Goal: Find specific page/section: Find specific page/section

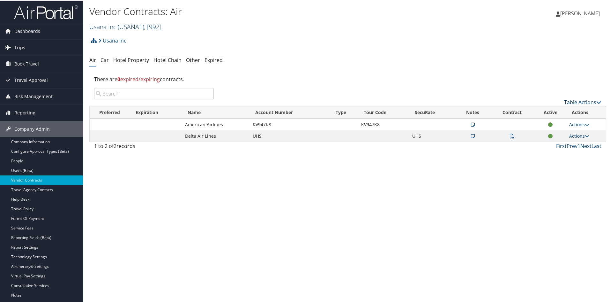
click at [131, 27] on span "( USANA1 )" at bounding box center [131, 26] width 26 height 9
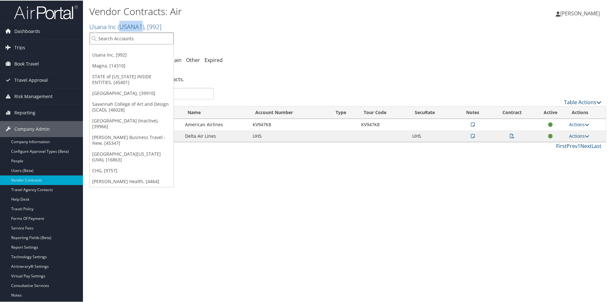
click at [99, 36] on input "search" at bounding box center [132, 38] width 84 height 12
type input "medical sol"
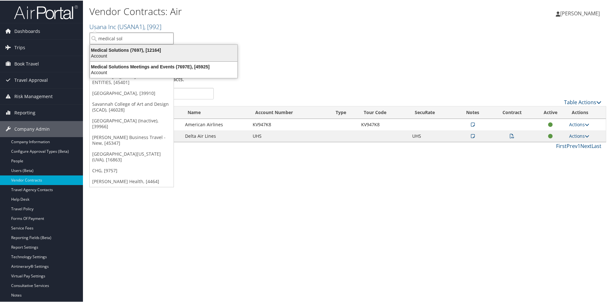
click at [113, 51] on div "Medical Solutions (7697), [12164]" at bounding box center [163, 50] width 155 height 6
click at [113, 51] on div "Usana Inc Account Structure Usana Inc (USANA1) ACTIVE Create Child USANA - Pers…" at bounding box center [347, 93] width 517 height 119
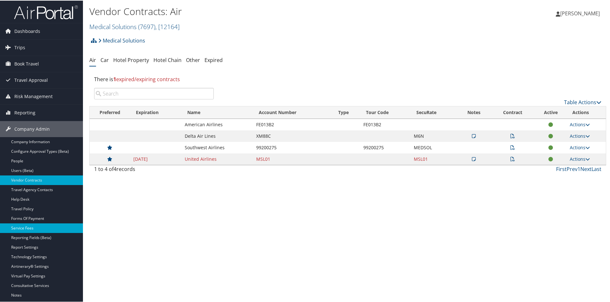
click at [34, 224] on link "Service Fees" at bounding box center [41, 227] width 83 height 10
